Goal: Information Seeking & Learning: Find specific fact

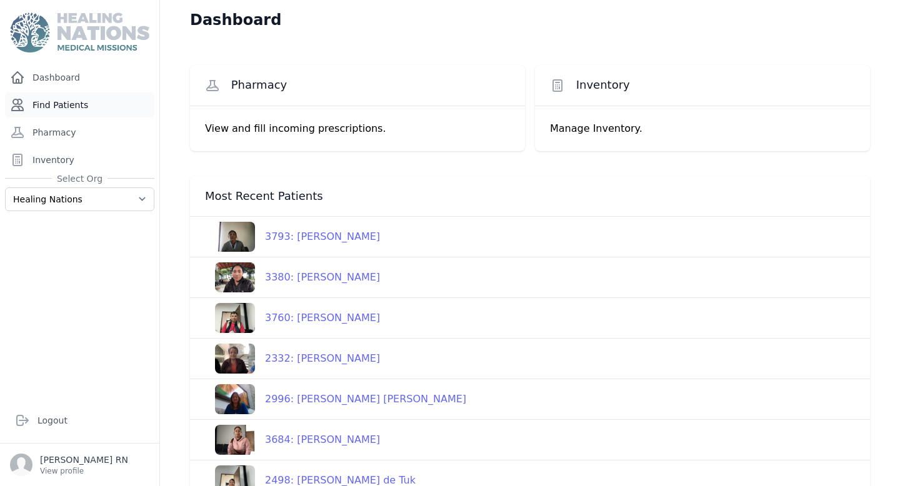
click at [96, 109] on link "Find Patients" at bounding box center [79, 104] width 149 height 25
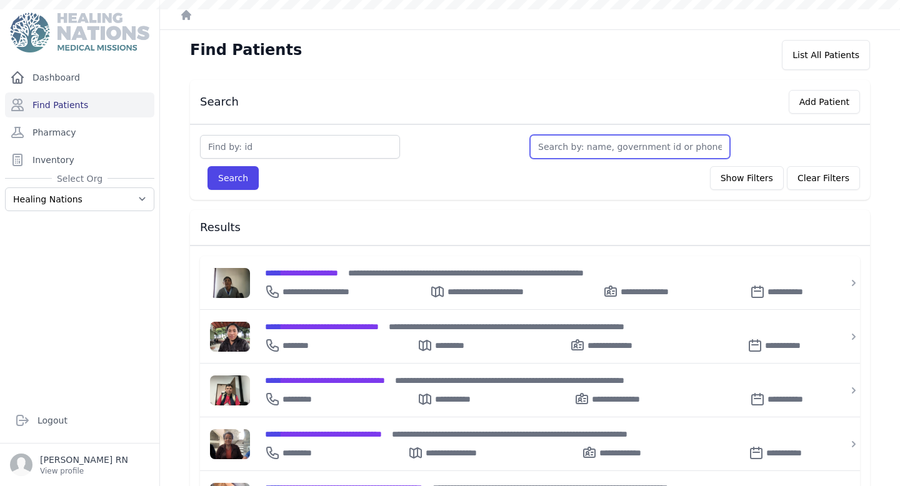
click at [634, 151] on input "text" at bounding box center [630, 147] width 200 height 24
type input "fl"
type input "flu"
type input "fluen"
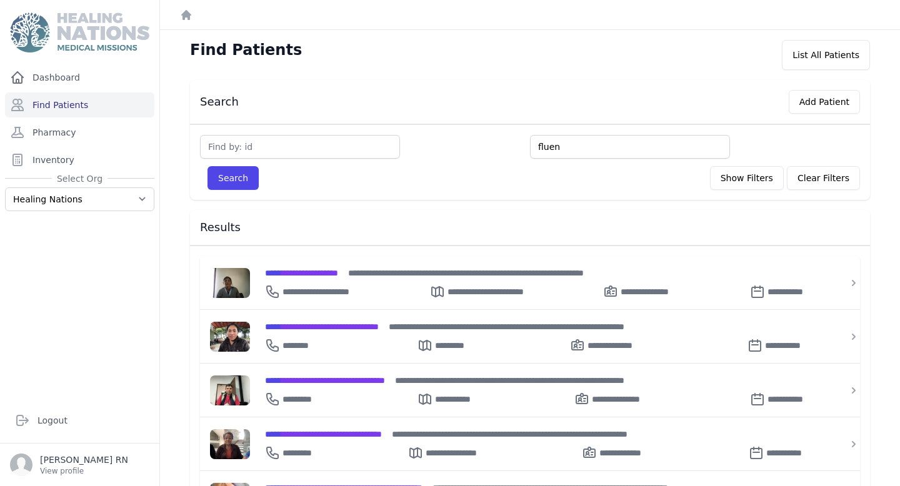
type input "fluen"
type input "flue"
type input "flu"
click at [207, 166] on button "Search" at bounding box center [232, 178] width 51 height 24
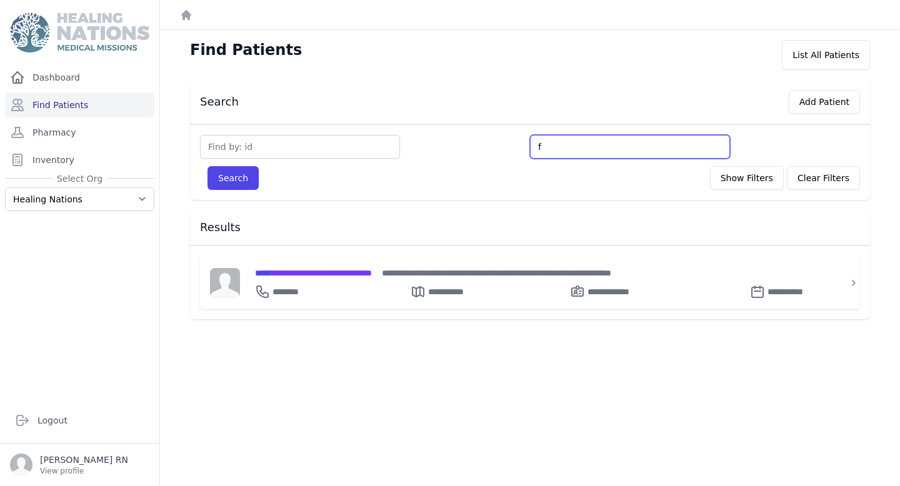
type input "f"
type input "fu"
type input "ful"
type input "fulfe"
type input "fulfen"
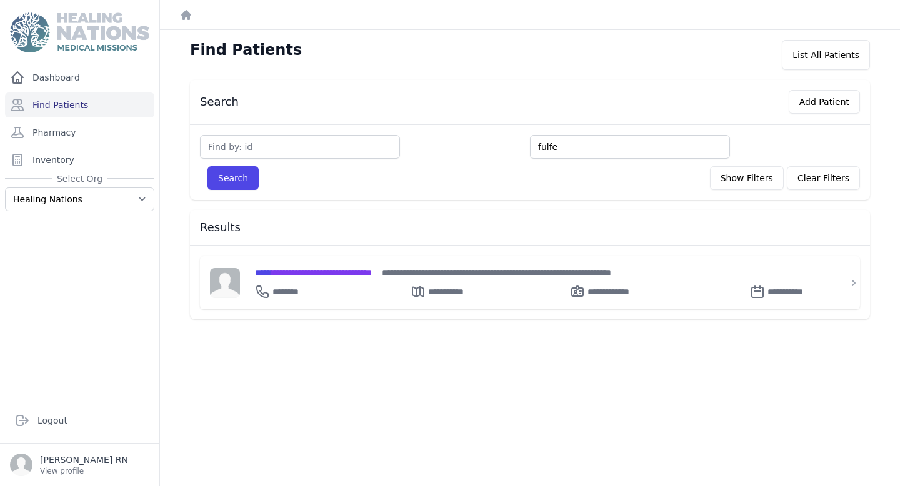
type input "fulfe"
type input "ful"
type input "fulge"
type input "fulgen"
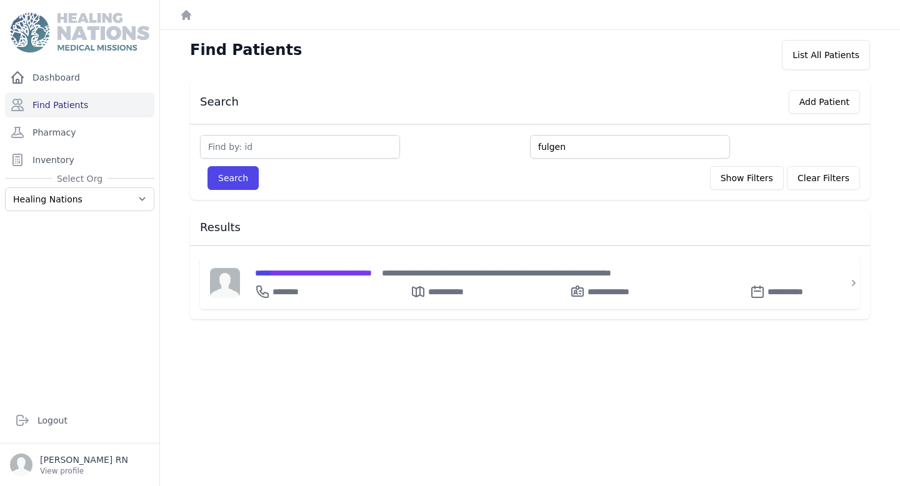
click at [207, 166] on button "Search" at bounding box center [232, 178] width 51 height 24
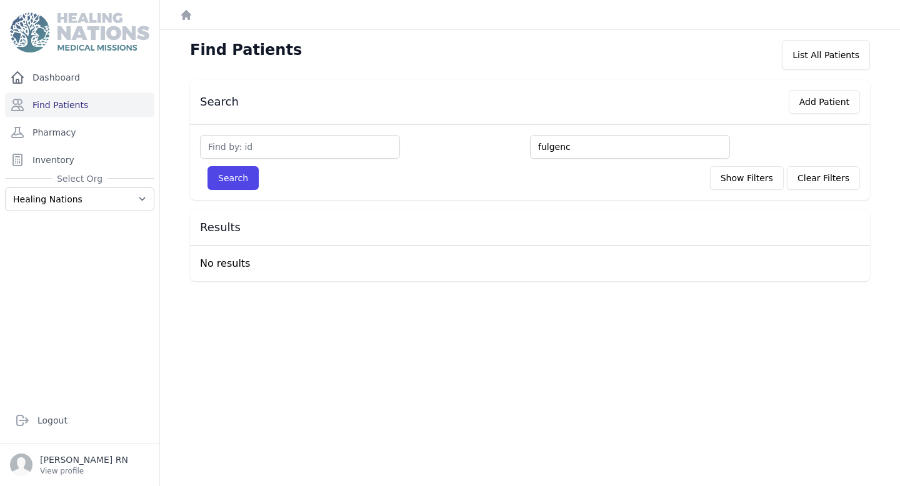
type input "fulgenc"
type input "fulgencia"
click at [207, 166] on button "Search" at bounding box center [232, 178] width 51 height 24
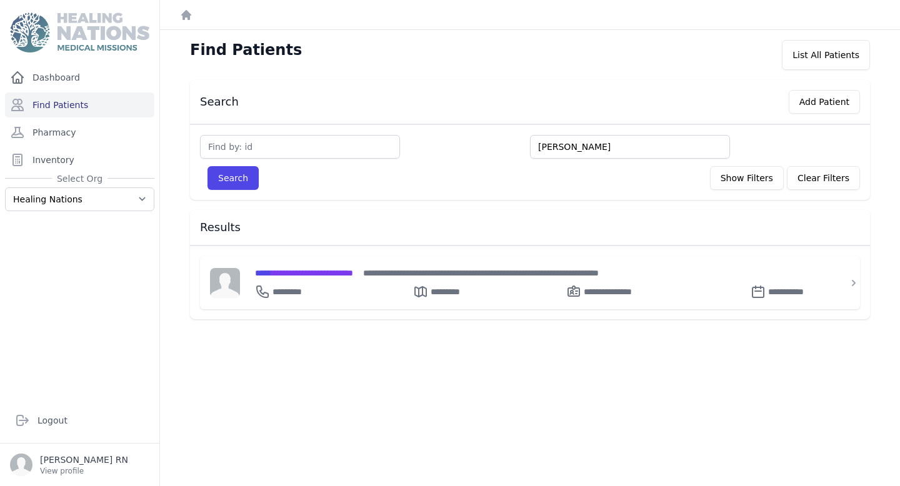
drag, startPoint x: 565, startPoint y: 152, endPoint x: 434, endPoint y: 153, distance: 131.2
click at [451, 156] on div "fulgencia" at bounding box center [530, 147] width 660 height 24
type input "fulgen"
type input "f"
